Goal: Information Seeking & Learning: Learn about a topic

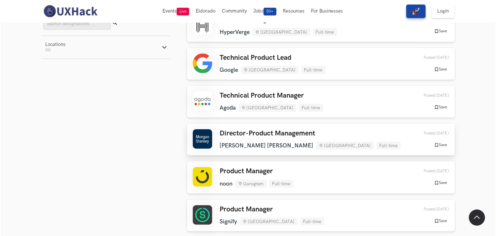
scroll to position [406, 0]
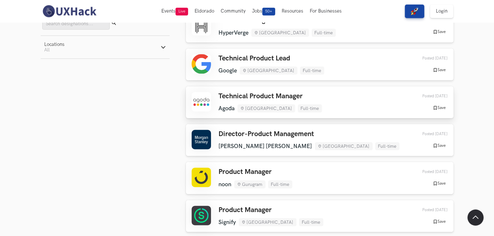
click at [251, 91] on link "Technical Product Manager [GEOGRAPHIC_DATA] [GEOGRAPHIC_DATA] Full-time [GEOGRA…" at bounding box center [320, 102] width 268 height 32
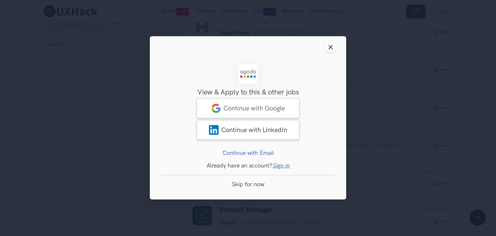
click at [281, 165] on link "Sign in" at bounding box center [281, 165] width 17 height 7
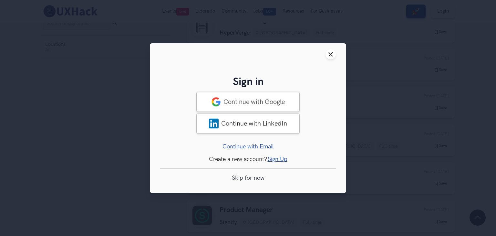
click at [255, 146] on link "Continue with Email" at bounding box center [248, 146] width 51 height 7
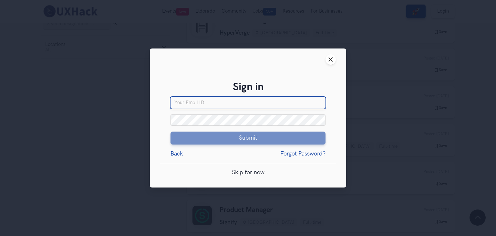
click at [232, 107] on input "Your email" at bounding box center [248, 103] width 155 height 12
type input "[EMAIL_ADDRESS][DOMAIN_NAME]"
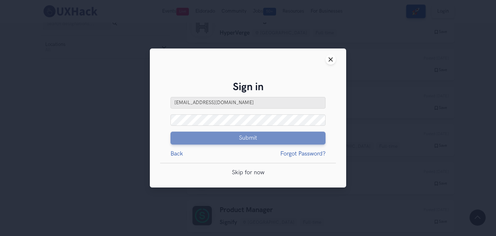
click at [174, 157] on div "Sign in View & Apply to this & other jobs Access to 50+ solutions One solution …" at bounding box center [248, 131] width 176 height 100
click at [174, 157] on link "Back" at bounding box center [177, 153] width 13 height 7
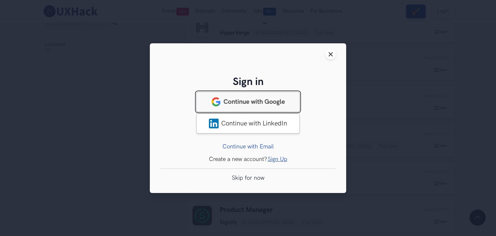
click at [248, 106] on link "Continue with Google" at bounding box center [247, 101] width 103 height 20
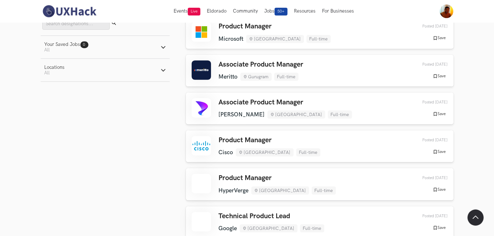
scroll to position [246, 0]
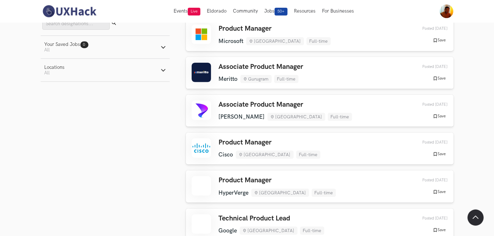
click at [159, 68] on button "Locations Active filters: All" at bounding box center [105, 70] width 129 height 23
click at [47, 97] on label "[GEOGRAPHIC_DATA]" at bounding box center [73, 95] width 57 height 7
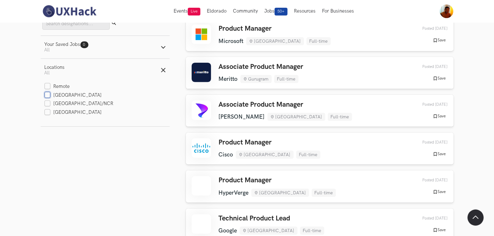
click at [47, 97] on input "[GEOGRAPHIC_DATA]" at bounding box center [48, 95] width 6 height 6
checkbox input "true"
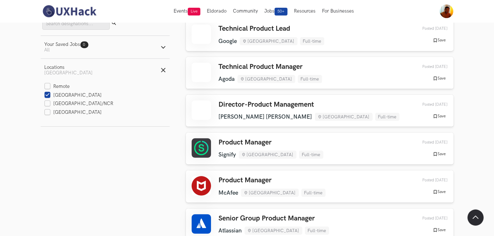
click at [163, 71] on line "button" at bounding box center [163, 70] width 4 height 4
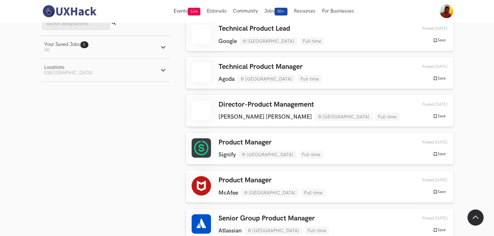
click at [163, 71] on icon "button" at bounding box center [163, 70] width 5 height 5
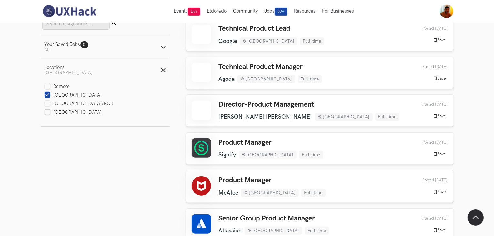
click at [49, 85] on label "Remote" at bounding box center [58, 86] width 26 height 7
click at [49, 85] on input "Remote" at bounding box center [48, 87] width 6 height 6
checkbox input "true"
click at [45, 97] on label "[GEOGRAPHIC_DATA]" at bounding box center [73, 95] width 57 height 7
click at [45, 97] on input "[GEOGRAPHIC_DATA]" at bounding box center [48, 95] width 6 height 6
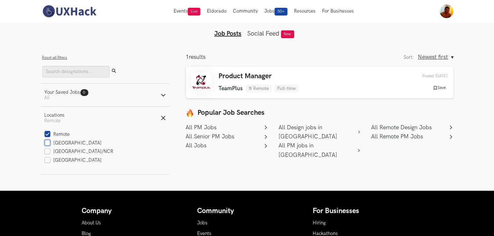
scroll to position [8, 0]
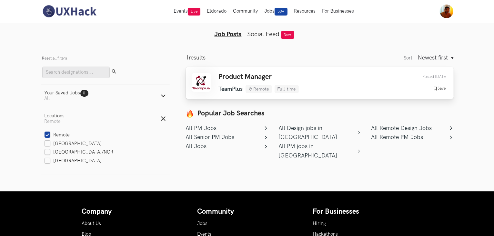
click at [227, 72] on link "Product Manager TeamPlus Remote Full-time TeamPlus Remote Full-time 1 week ago …" at bounding box center [320, 83] width 268 height 32
click at [45, 147] on label "[GEOGRAPHIC_DATA]" at bounding box center [73, 143] width 57 height 7
click at [45, 147] on input "[GEOGRAPHIC_DATA]" at bounding box center [48, 144] width 6 height 6
checkbox input "true"
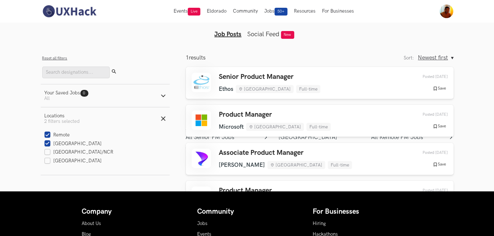
click at [45, 140] on div "Remote Bengaluru Delhi/NCR Mumbai" at bounding box center [105, 148] width 121 height 33
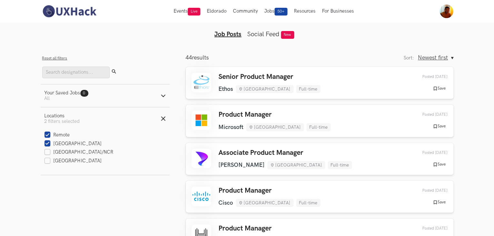
click at [46, 137] on label "Remote" at bounding box center [58, 135] width 26 height 7
click at [46, 137] on input "Remote" at bounding box center [48, 135] width 6 height 6
checkbox input "false"
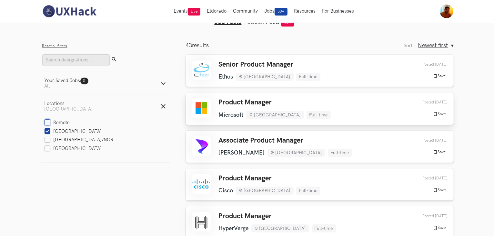
scroll to position [21, 0]
click at [236, 65] on h3 "Senior Product Manager" at bounding box center [270, 64] width 102 height 8
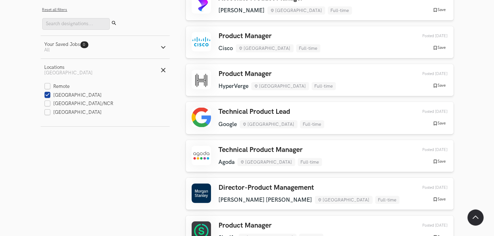
scroll to position [171, 0]
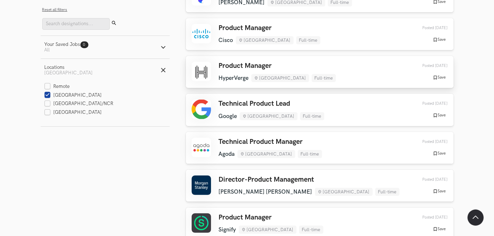
click at [236, 65] on h3 "Product Manager" at bounding box center [277, 66] width 117 height 8
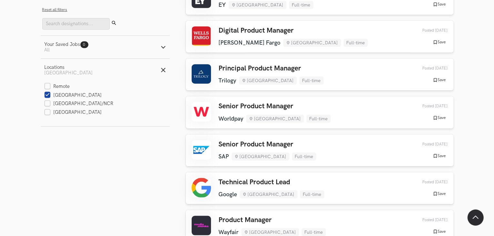
scroll to position [778, 0]
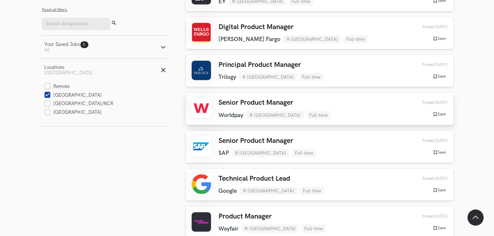
click at [243, 101] on h3 "Senior Product Manager" at bounding box center [275, 103] width 112 height 8
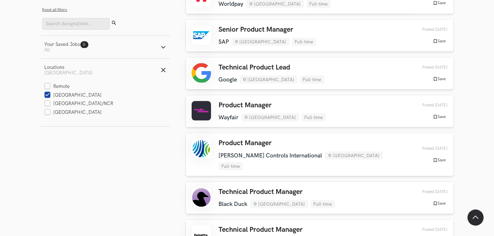
scroll to position [889, 0]
click at [223, 106] on h3 "Product Manager" at bounding box center [272, 105] width 107 height 8
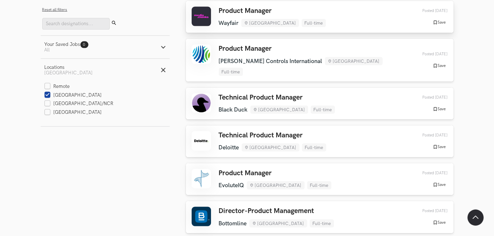
scroll to position [983, 0]
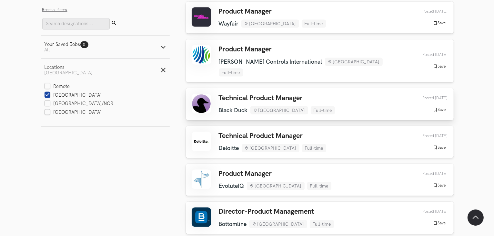
click at [231, 94] on h3 "Technical Product Manager" at bounding box center [277, 98] width 116 height 8
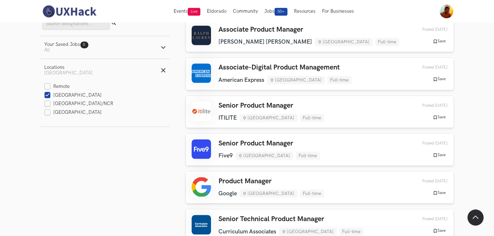
scroll to position [1429, 0]
click at [235, 140] on h3 "Senior Product Manager" at bounding box center [269, 144] width 101 height 8
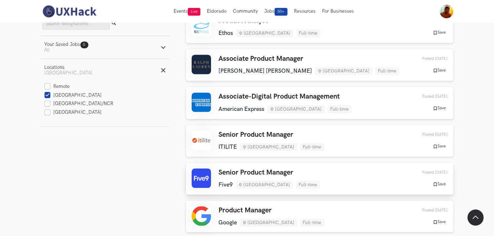
scroll to position [1400, 0]
click at [235, 130] on div "Senior Product Manager ITILITE Bengaluru Full-time ITILITE Bengaluru Full-time …" at bounding box center [272, 140] width 106 height 20
